Goal: Task Accomplishment & Management: Use online tool/utility

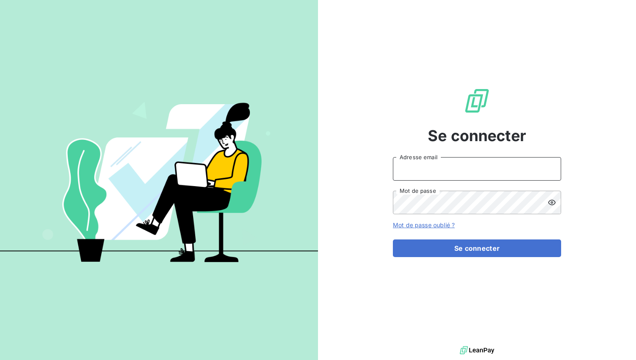
click at [424, 171] on input "Adresse email" at bounding box center [477, 169] width 168 height 24
type input "admin@anett"
click at [393, 240] on button "Se connecter" at bounding box center [477, 249] width 168 height 18
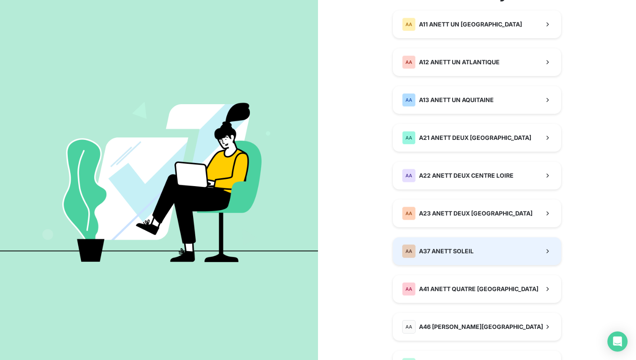
scroll to position [83, 0]
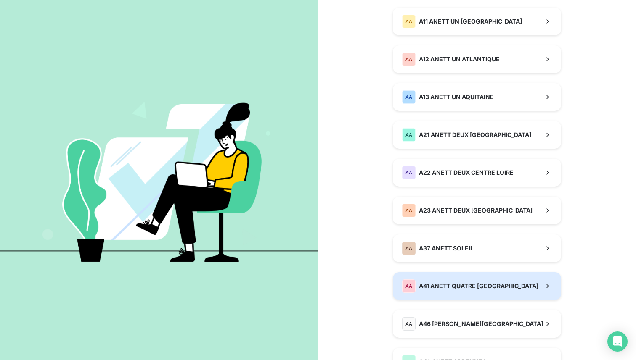
click at [438, 287] on span "A41 ANETT QUATRE [GEOGRAPHIC_DATA]" at bounding box center [478, 286] width 119 height 8
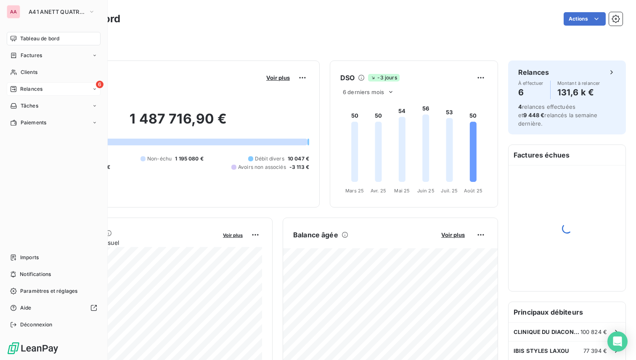
click at [42, 92] on span "Relances" at bounding box center [31, 89] width 22 height 8
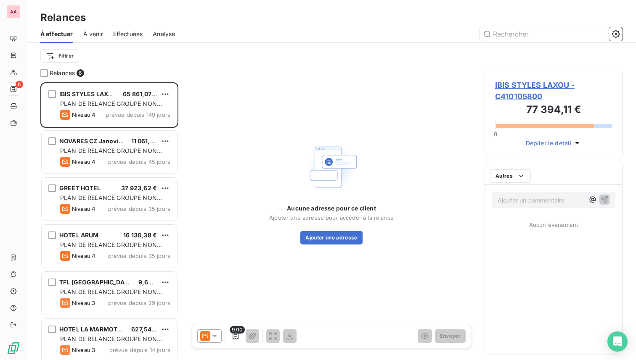
scroll to position [278, 138]
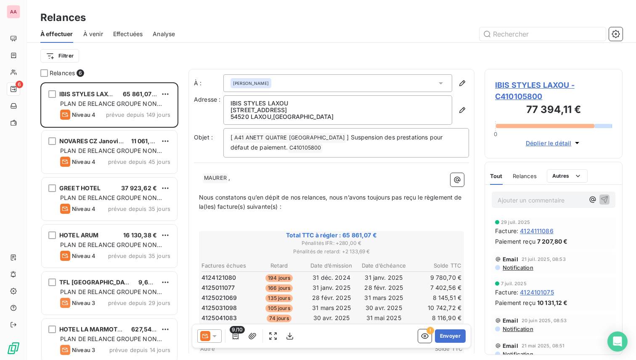
click at [140, 36] on span "Effectuées" at bounding box center [128, 34] width 30 height 8
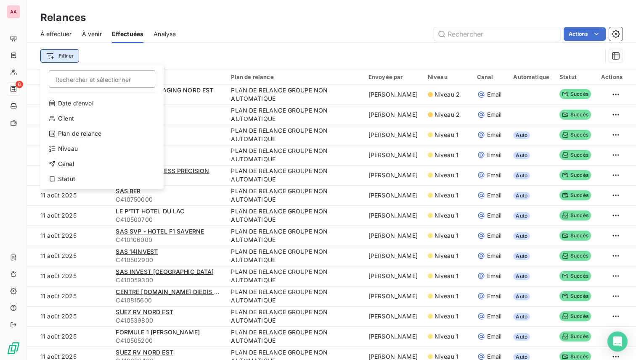
click at [60, 54] on html "AA 6 Relances À effectuer À venir Effectuées Analyse Actions Filtrer Rechercher…" at bounding box center [318, 180] width 636 height 360
click at [76, 165] on div "Canal" at bounding box center [102, 163] width 116 height 13
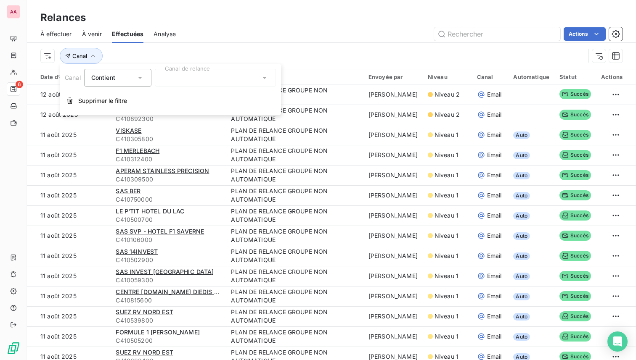
click at [198, 77] on div at bounding box center [215, 78] width 121 height 18
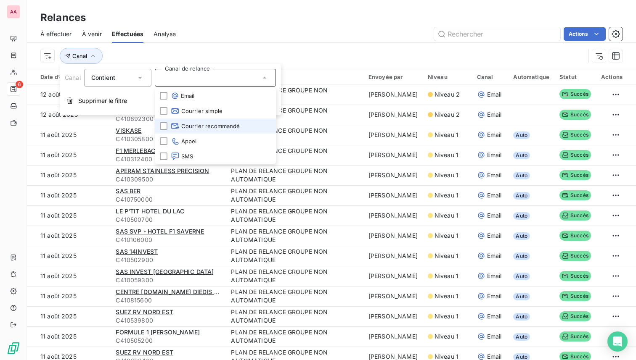
click at [204, 124] on span "Courrier recommandé" at bounding box center [205, 126] width 69 height 8
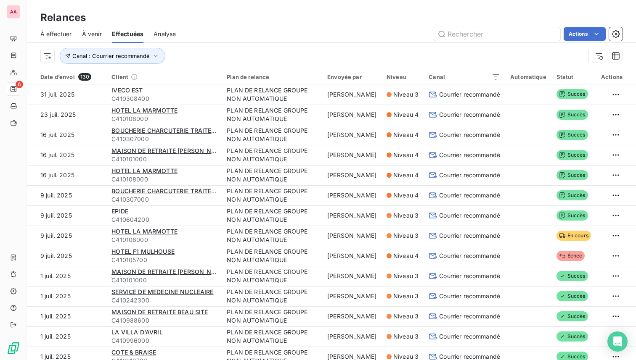
click at [206, 43] on div "Canal : Courrier recommandé" at bounding box center [331, 56] width 582 height 26
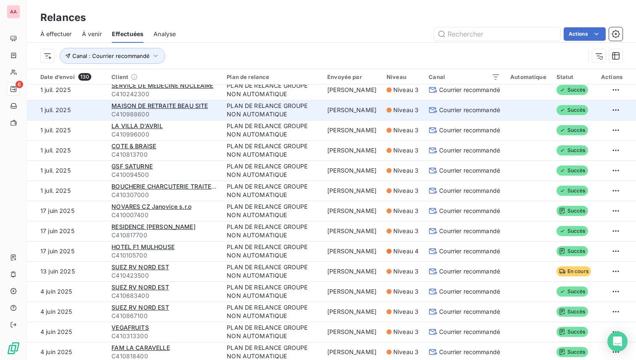
scroll to position [207, 0]
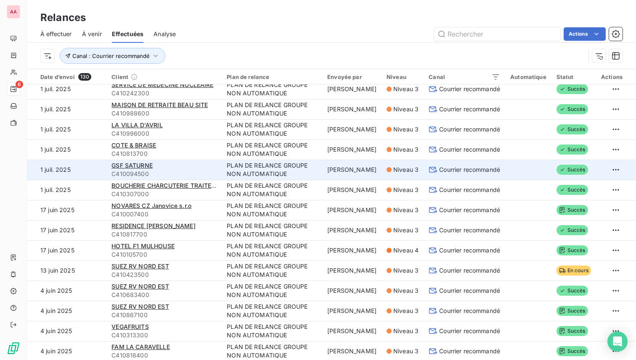
click at [505, 174] on td at bounding box center [528, 170] width 46 height 20
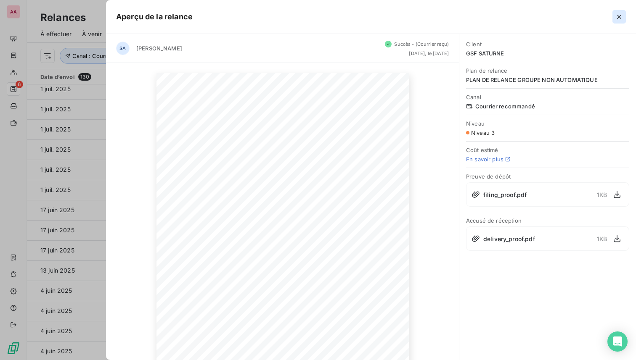
click at [616, 21] on icon "button" at bounding box center [619, 17] width 8 height 8
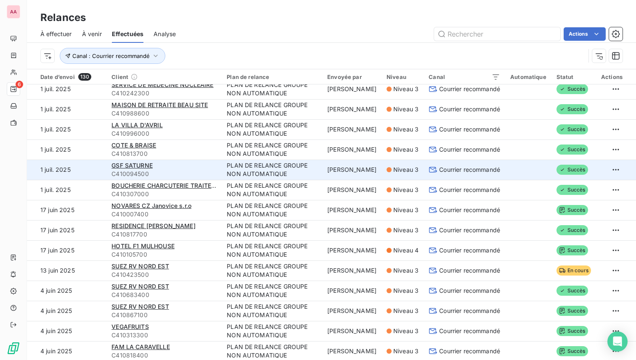
click at [519, 169] on td at bounding box center [528, 170] width 46 height 20
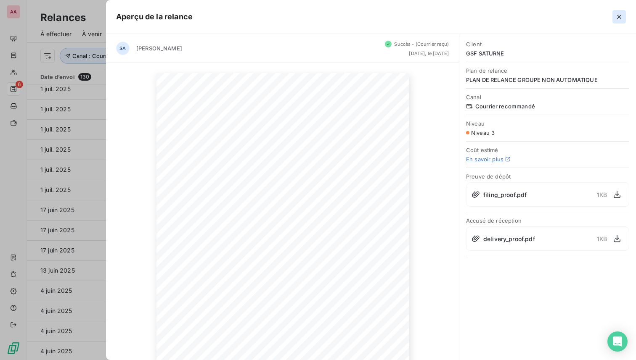
click at [616, 19] on icon "button" at bounding box center [619, 17] width 8 height 8
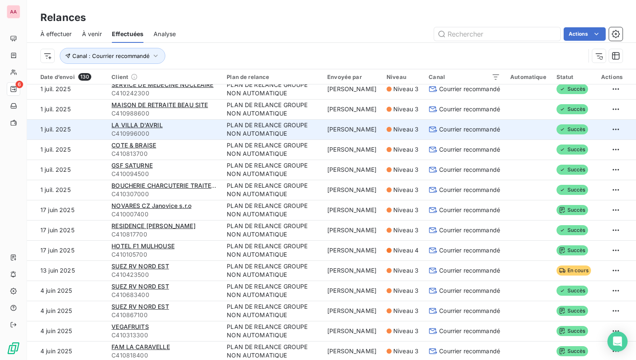
click at [519, 126] on td at bounding box center [528, 129] width 46 height 20
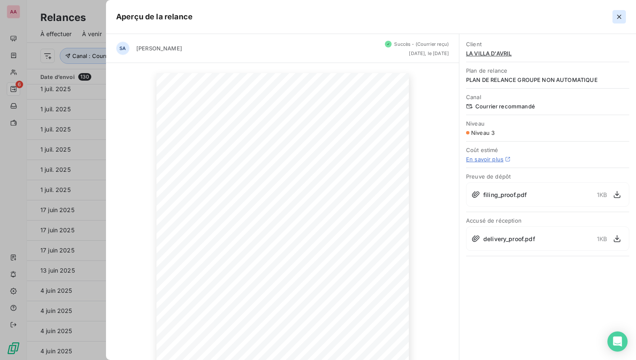
click at [617, 16] on icon "button" at bounding box center [619, 17] width 8 height 8
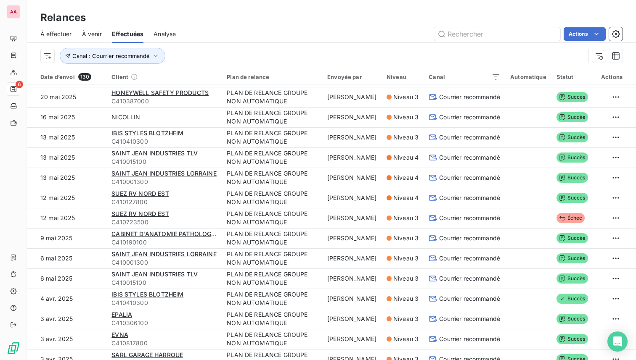
scroll to position [552, 0]
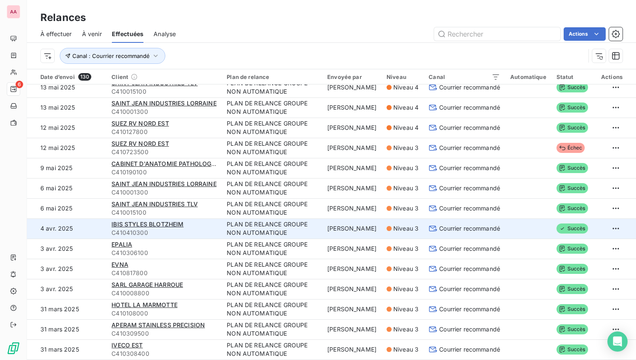
click at [542, 232] on td at bounding box center [528, 229] width 46 height 20
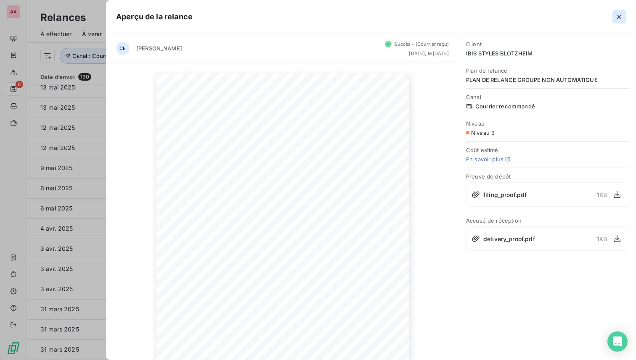
click at [616, 17] on icon "button" at bounding box center [619, 17] width 8 height 8
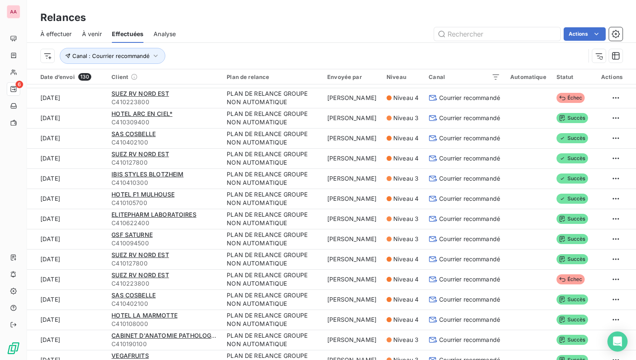
scroll to position [1574, 0]
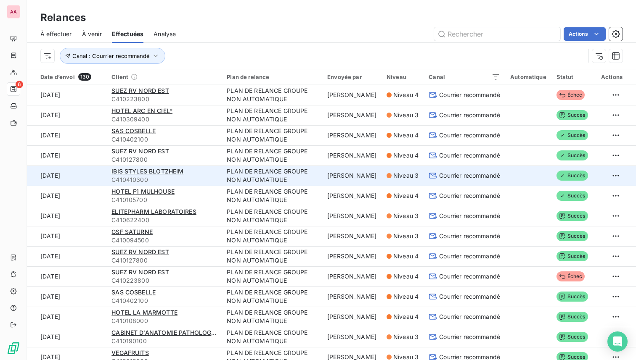
click at [532, 168] on td at bounding box center [528, 176] width 46 height 20
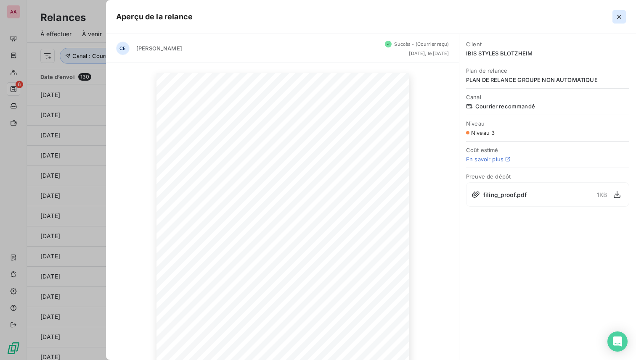
click at [616, 16] on icon "button" at bounding box center [619, 17] width 8 height 8
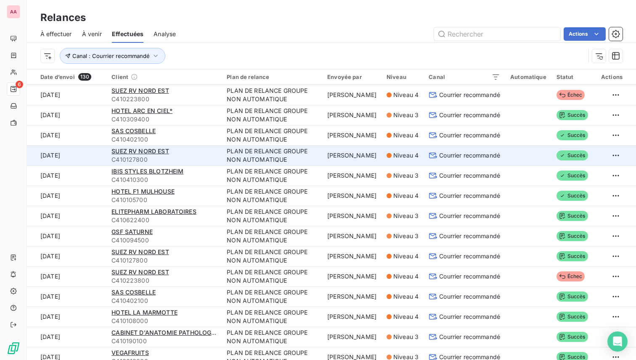
click at [517, 152] on td at bounding box center [528, 156] width 46 height 20
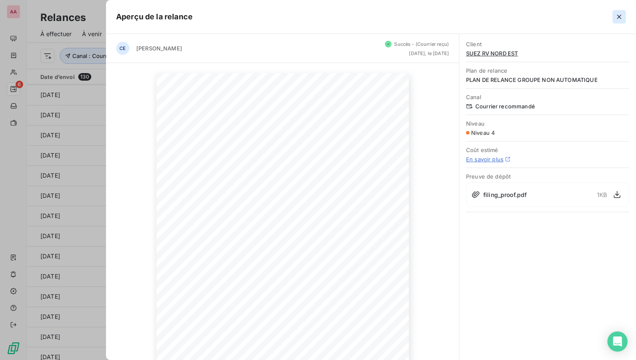
click at [616, 19] on icon "button" at bounding box center [619, 17] width 8 height 8
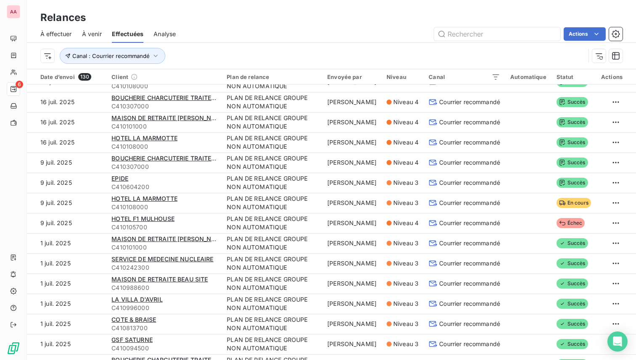
scroll to position [0, 0]
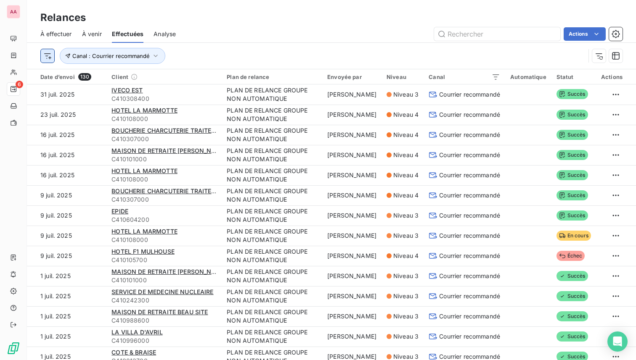
click at [45, 61] on html "AA 6 Relances À effectuer À venir Effectuées Analyse Actions Canal : Courrier r…" at bounding box center [318, 180] width 636 height 360
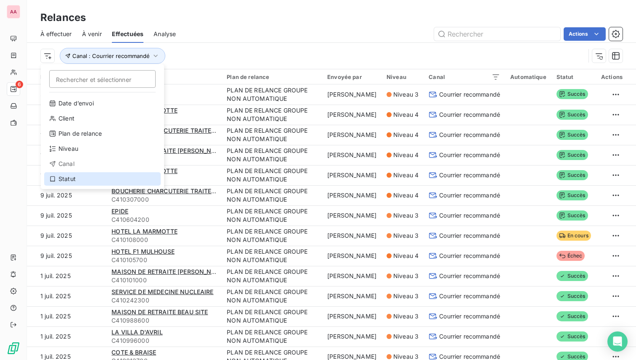
click at [77, 175] on div "Statut" at bounding box center [102, 178] width 116 height 13
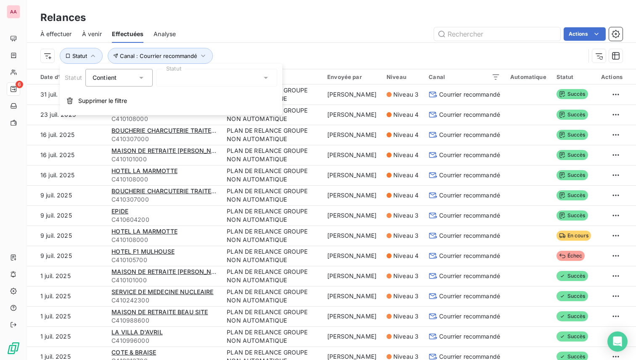
click at [188, 79] on div at bounding box center [216, 78] width 121 height 18
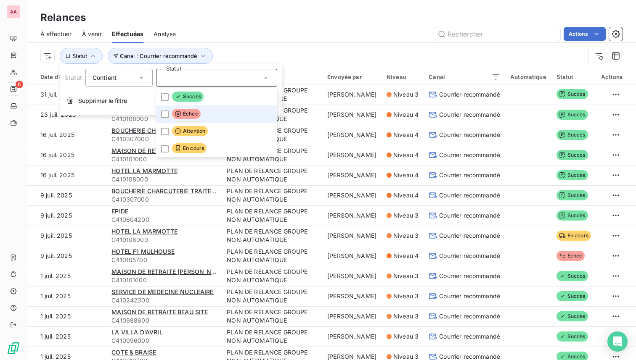
click at [188, 114] on span "Échec" at bounding box center [186, 114] width 29 height 10
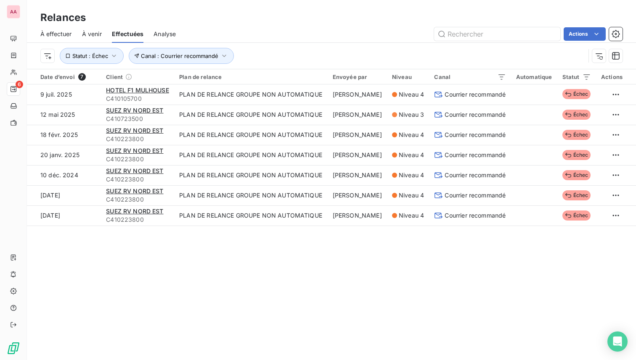
click at [259, 41] on div "À effectuer À venir Effectuées Analyse Actions" at bounding box center [331, 34] width 609 height 18
